Goal: Task Accomplishment & Management: Complete application form

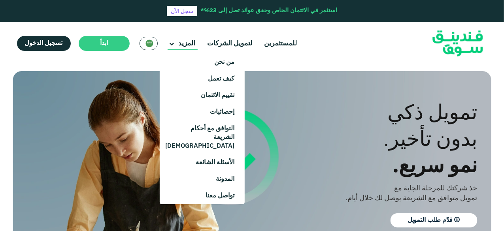
click at [172, 43] on icon at bounding box center [172, 44] width 5 height 5
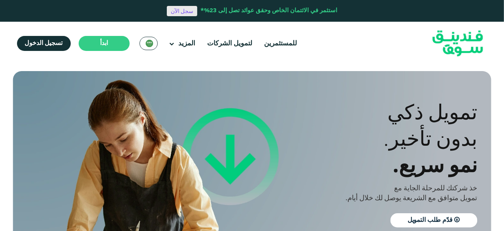
click at [181, 11] on link "سجل الآن" at bounding box center [182, 11] width 30 height 10
